Goal: Complete application form

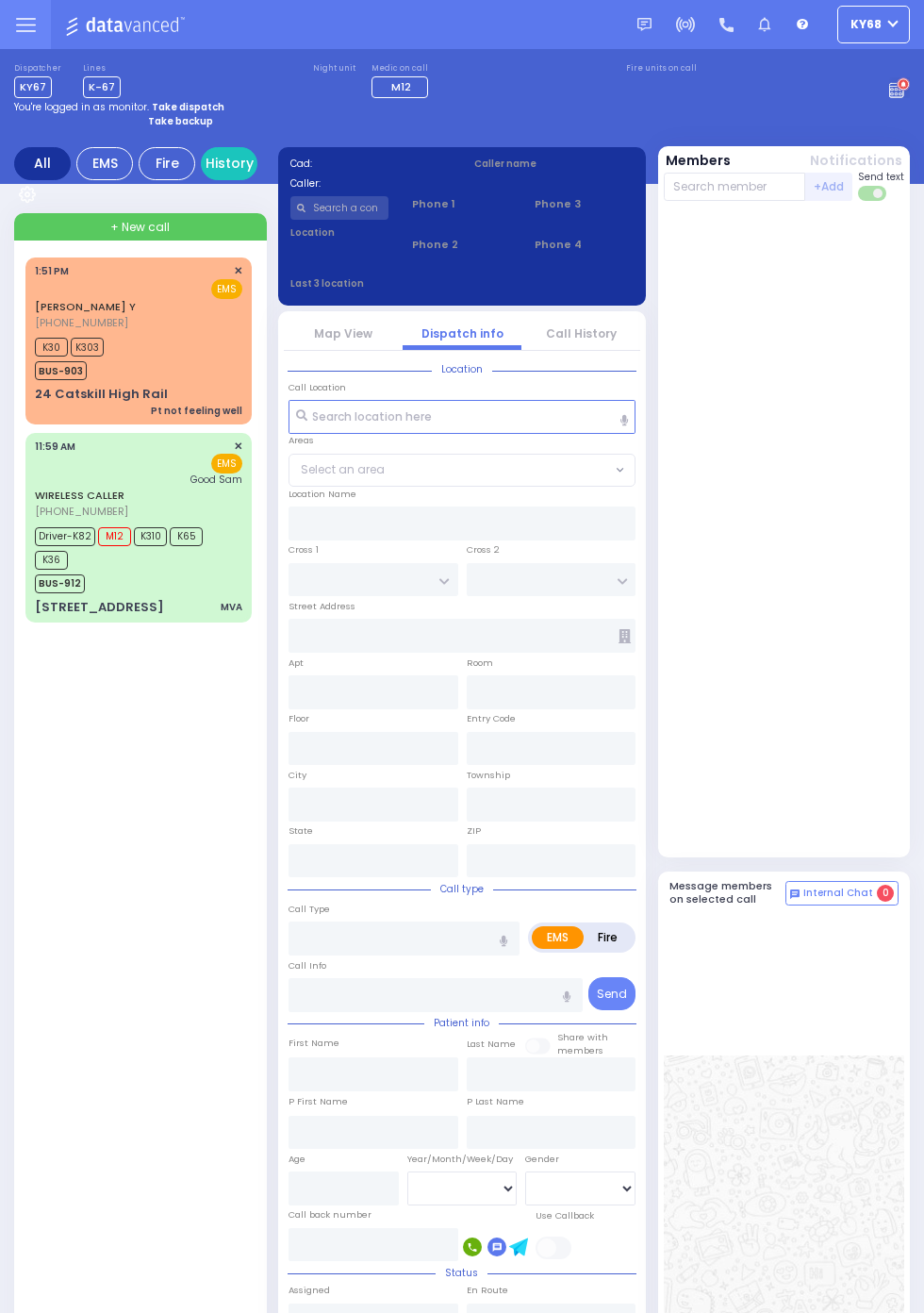
click at [35, 306] on link "JOSEFOWITZ Y" at bounding box center [85, 305] width 101 height 15
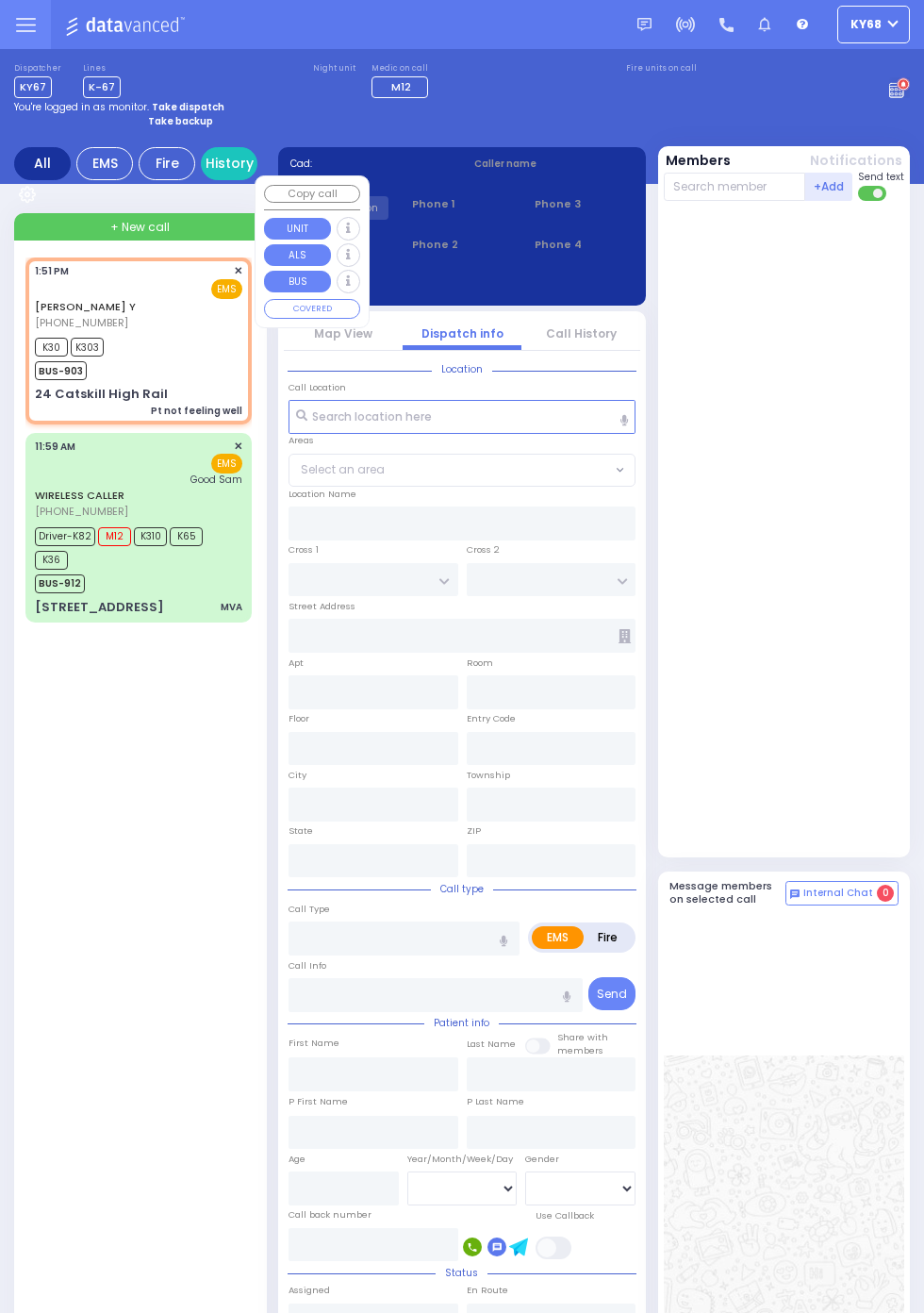
select select
type input "Pt not feeling well"
radio input "true"
type input "4"
select select "Year"
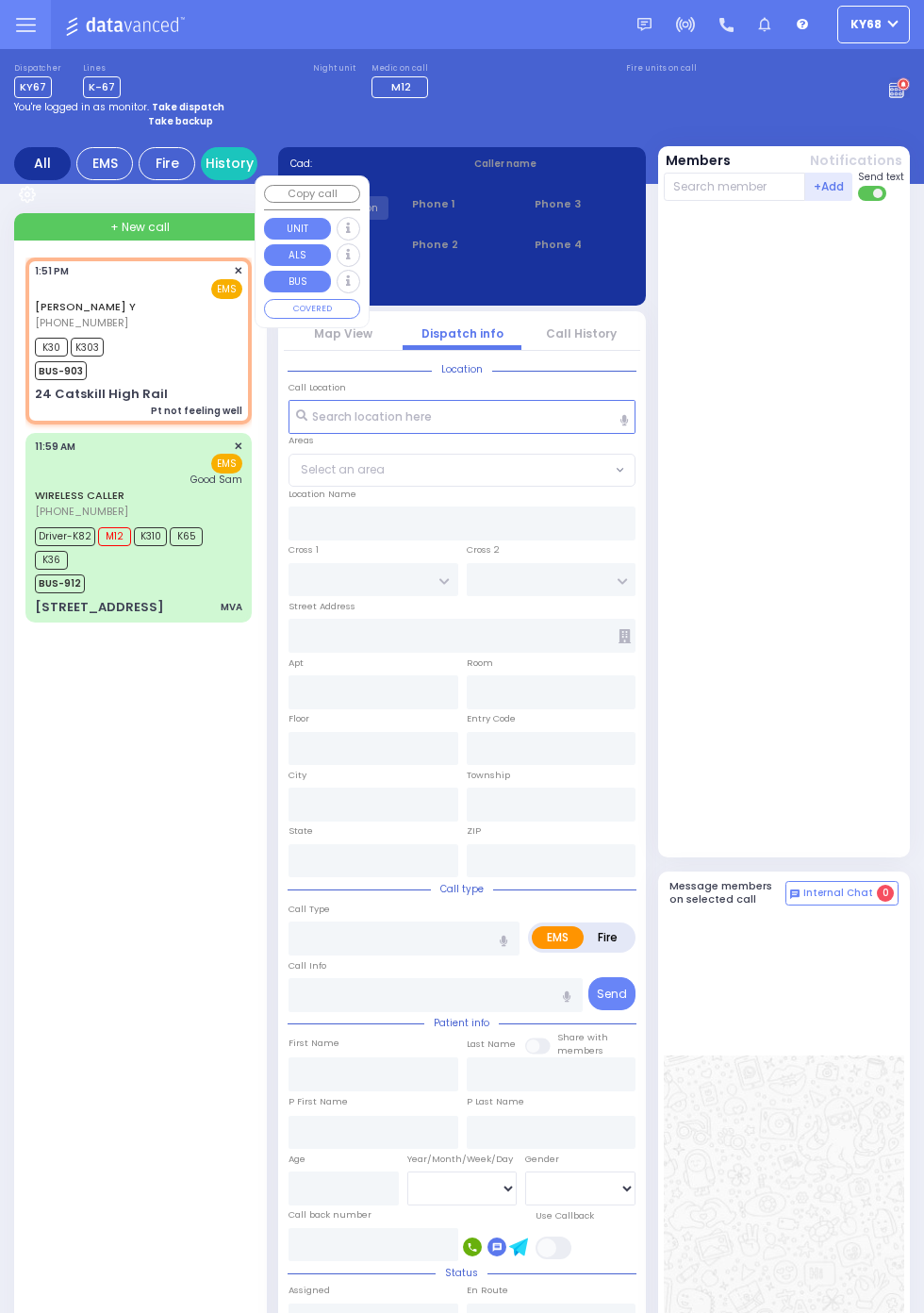
select select "[DEMOGRAPHIC_DATA]"
type input "13:51"
type input "13:53"
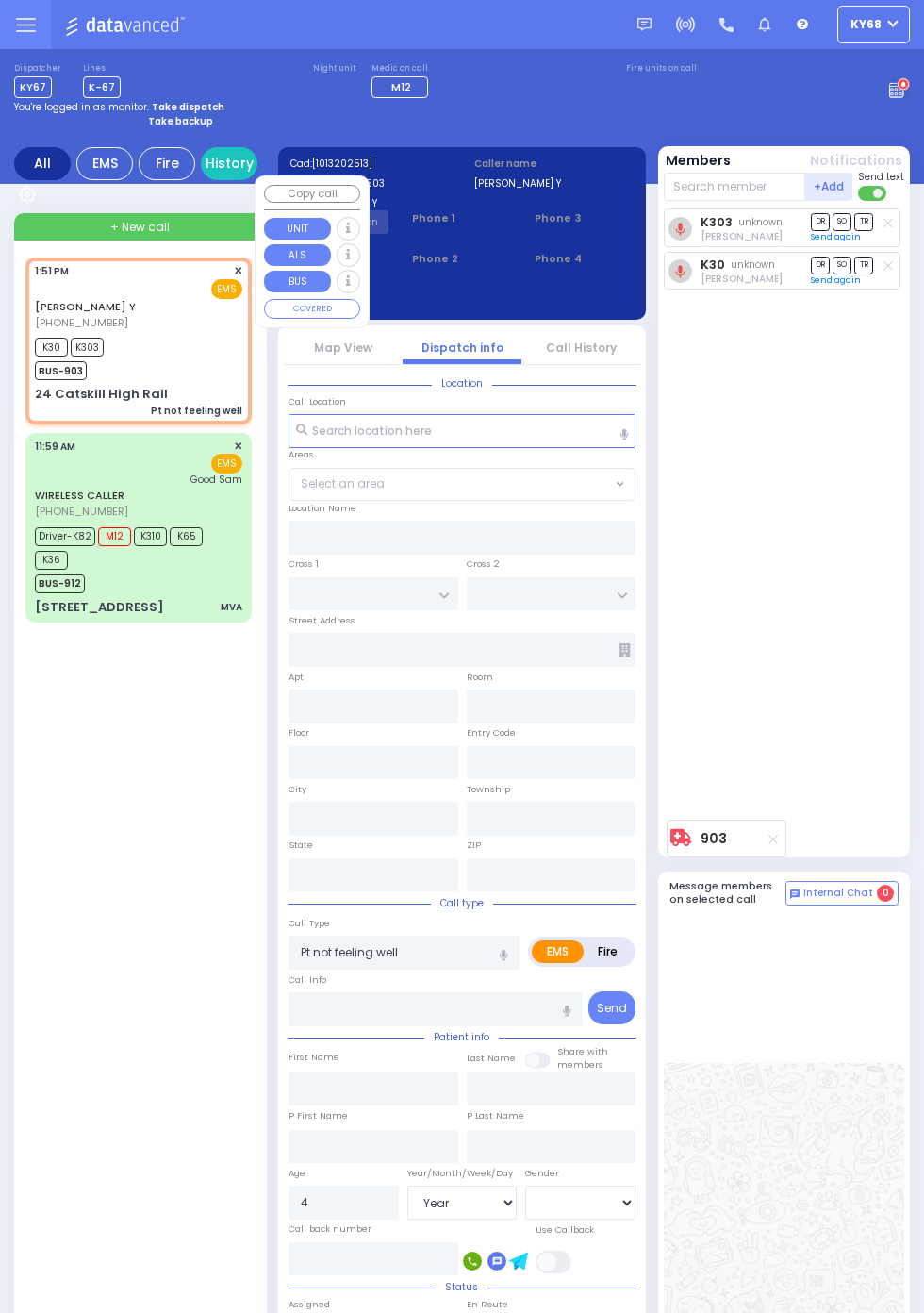
type input "HUDSON POINTE"
type input "PULLMAN ROUTE"
type input "24 Catskill High Rail"
type input "Monroe"
type input "New York"
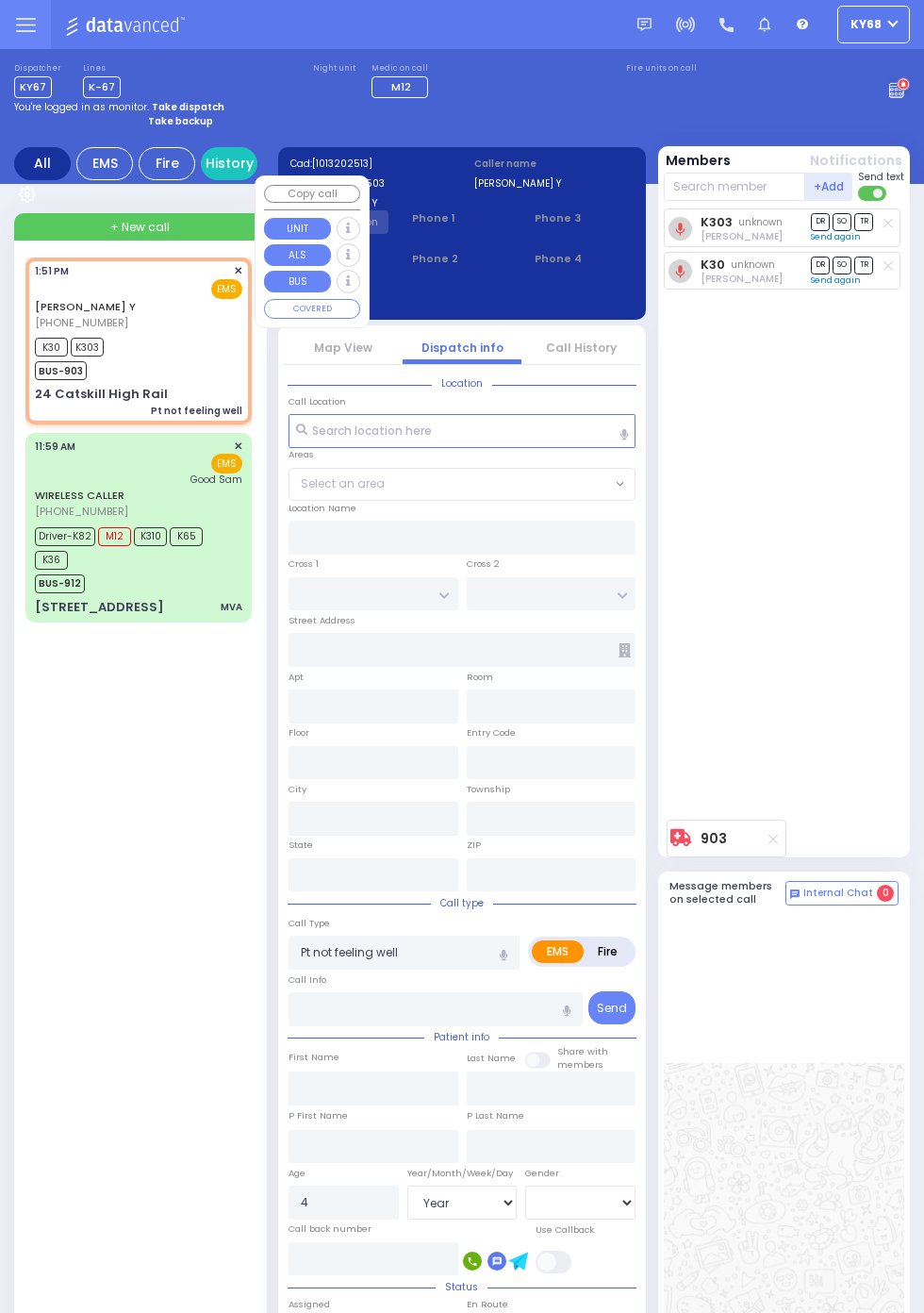
type input "10950"
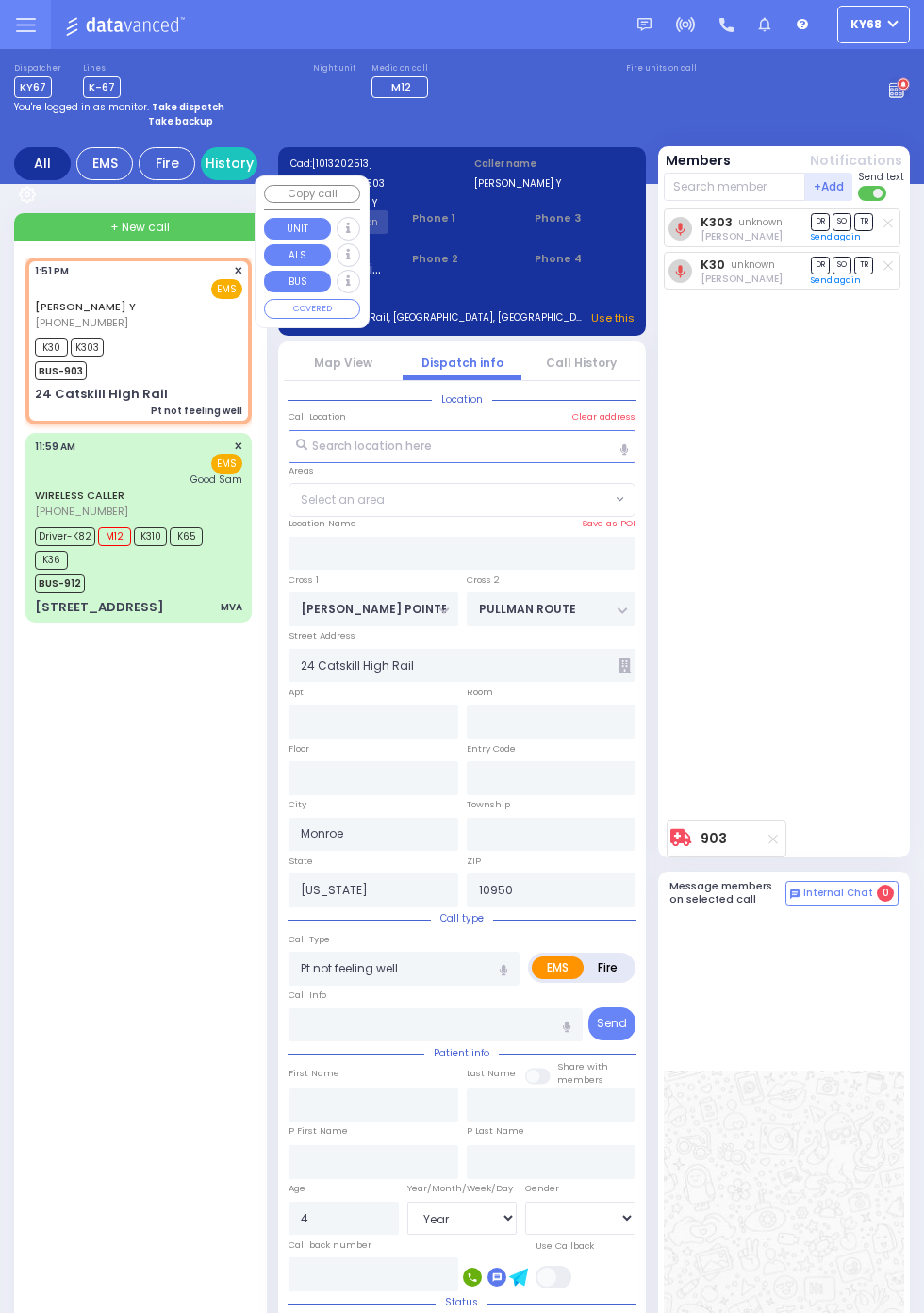
select select "WOODBURY JUNCTION"
click at [866, 678] on div "K303 unknown Chemy Schaffer DR SO TR Send again" at bounding box center [787, 510] width 245 height 603
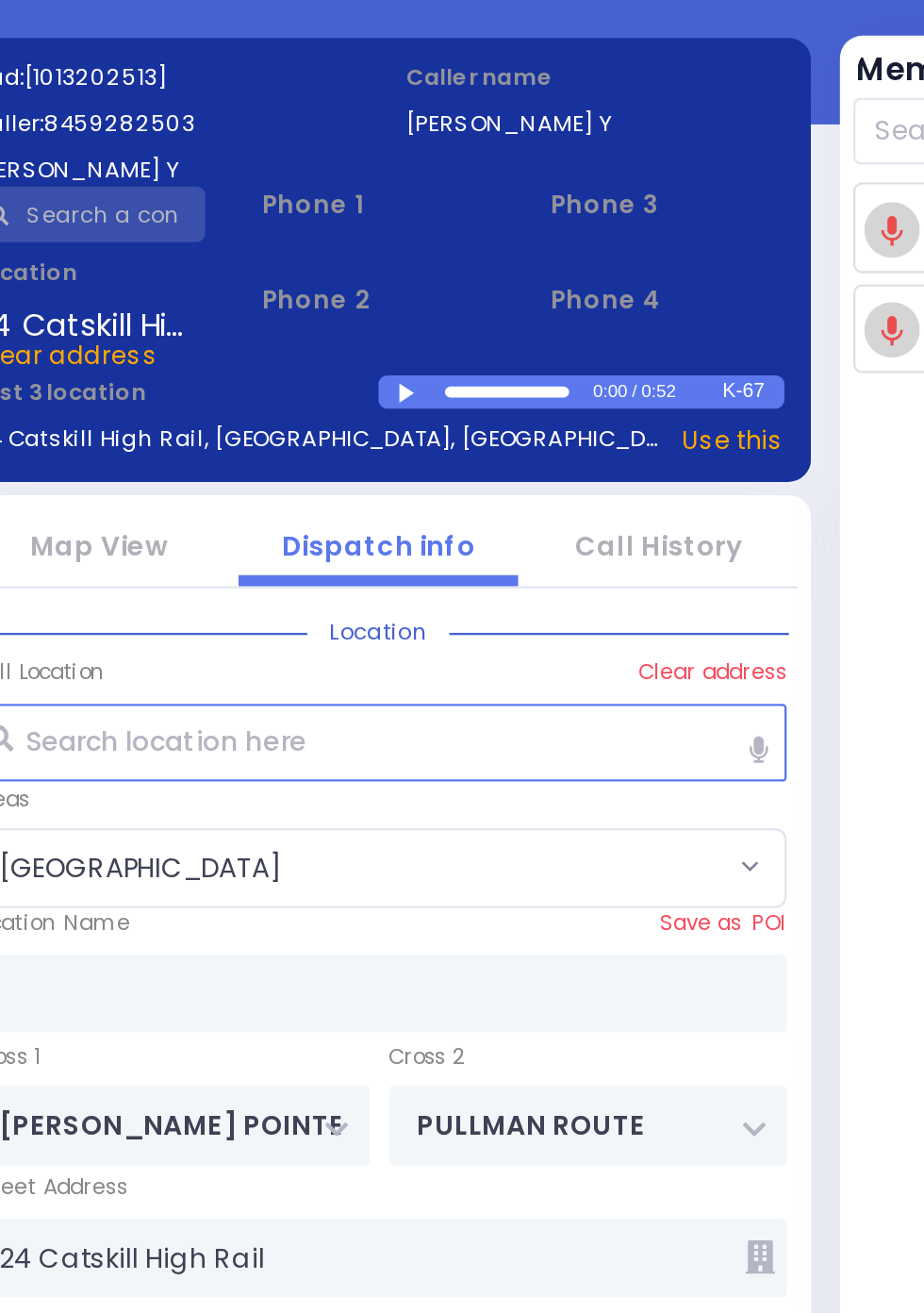
click at [475, 299] on div at bounding box center [476, 299] width 11 height 9
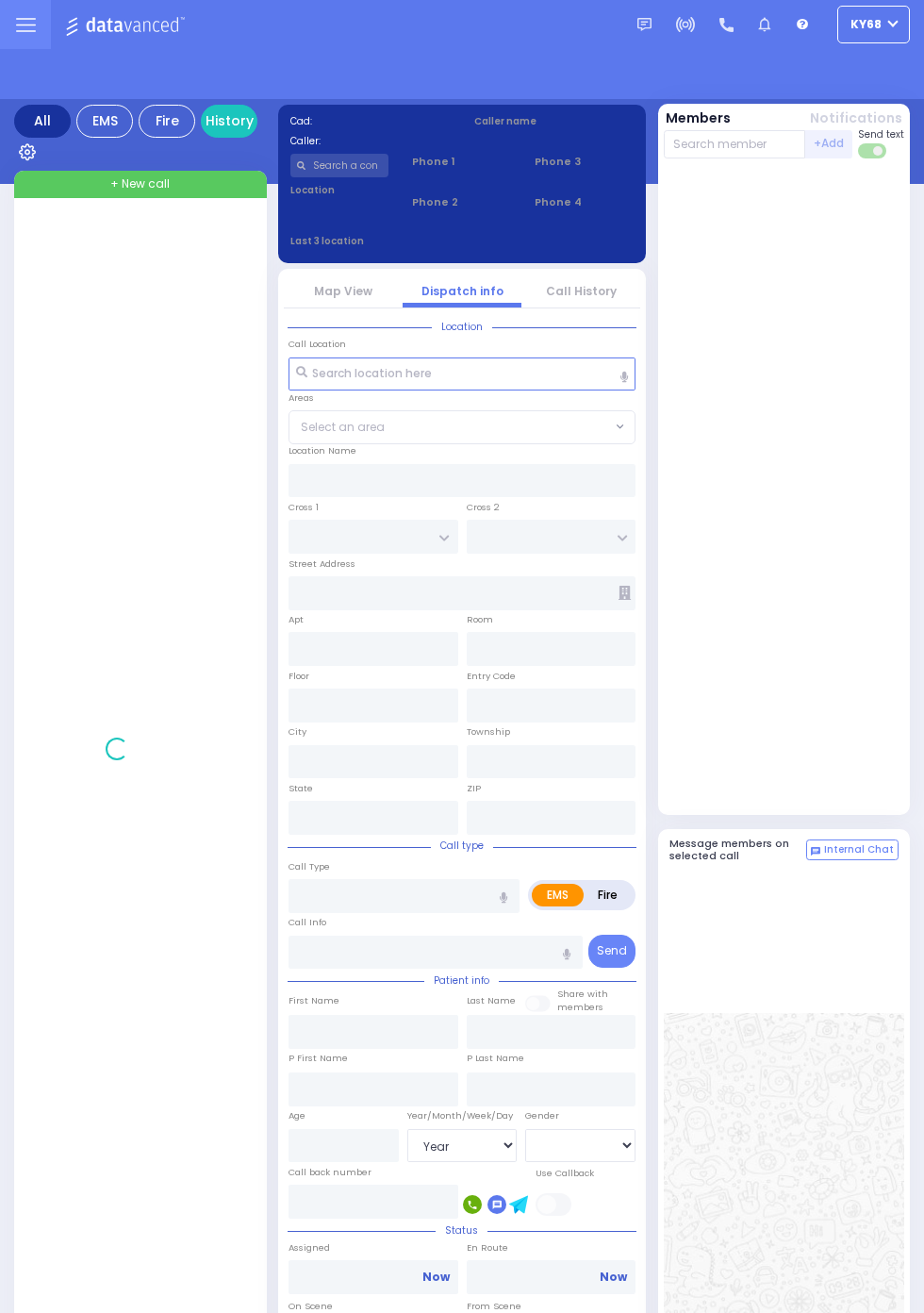
select select "Year"
select select "[DEMOGRAPHIC_DATA]"
select select "Year"
select select "[DEMOGRAPHIC_DATA]"
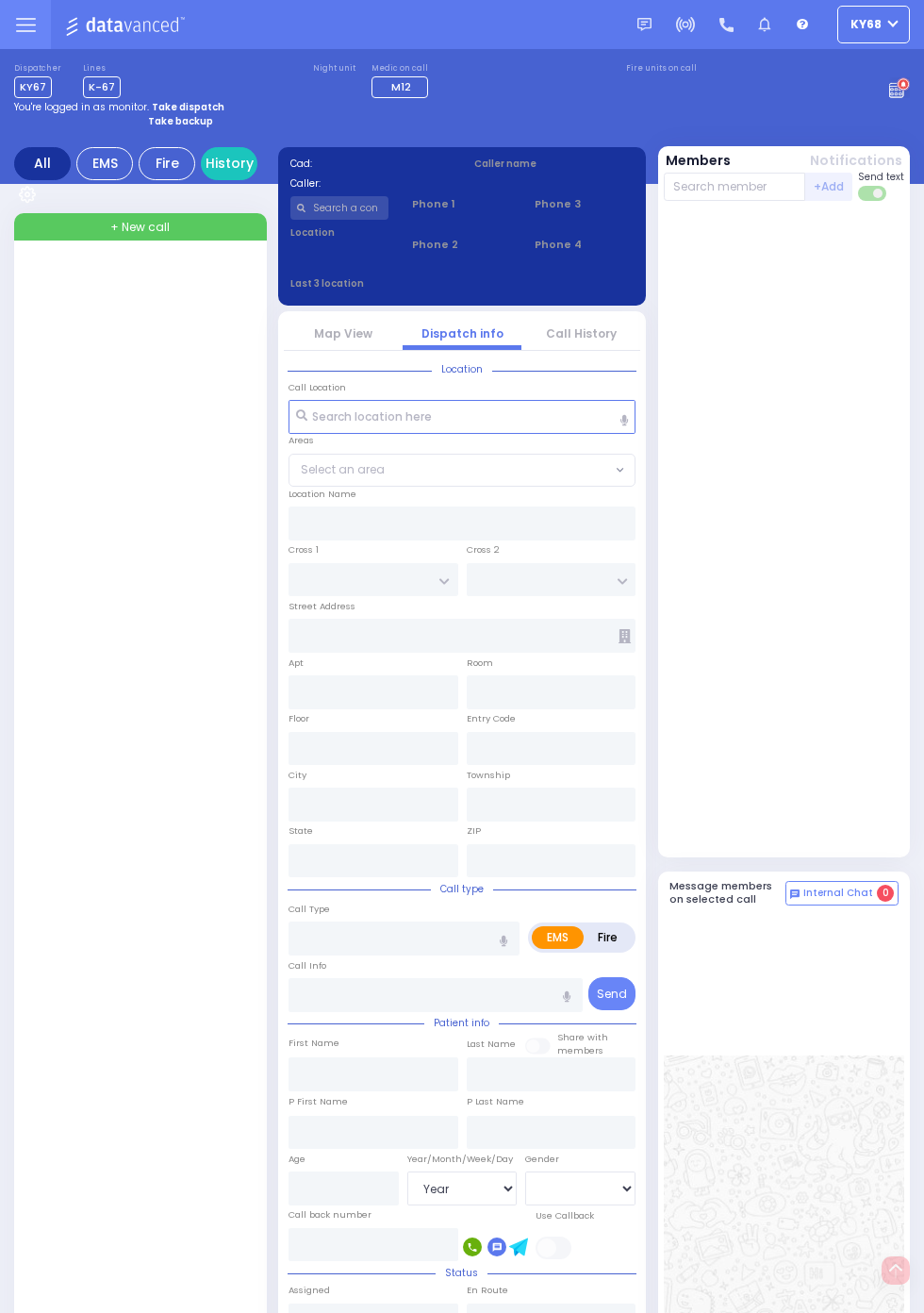
select select "Year"
select select "[DEMOGRAPHIC_DATA]"
